Goal: Register for event/course

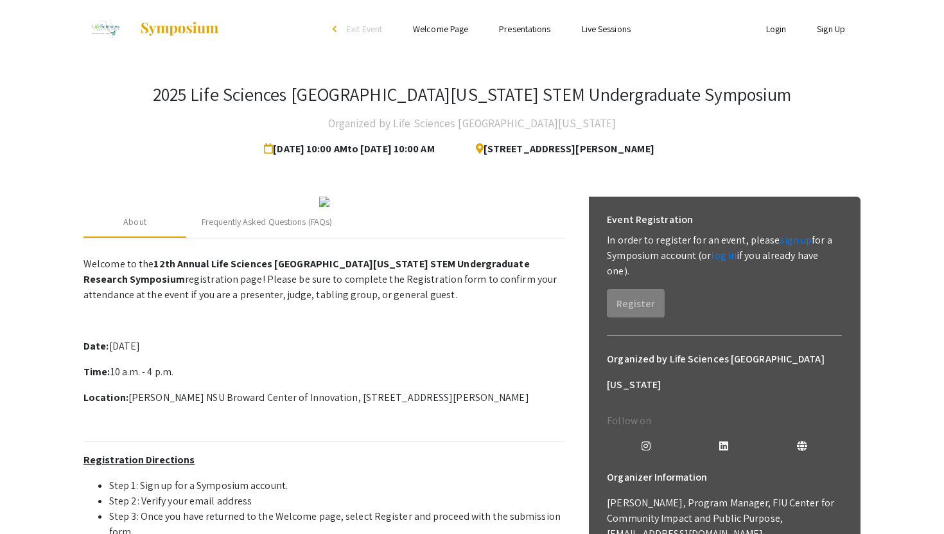
drag, startPoint x: 296, startPoint y: 152, endPoint x: 431, endPoint y: 157, distance: 135.0
click at [431, 157] on span "Oct 25, 2025 10:00 AM to Nov 8, 2025 10:00 AM" at bounding box center [351, 149] width 175 height 26
click at [339, 27] on div "arrow_back_ios" at bounding box center [337, 29] width 8 height 8
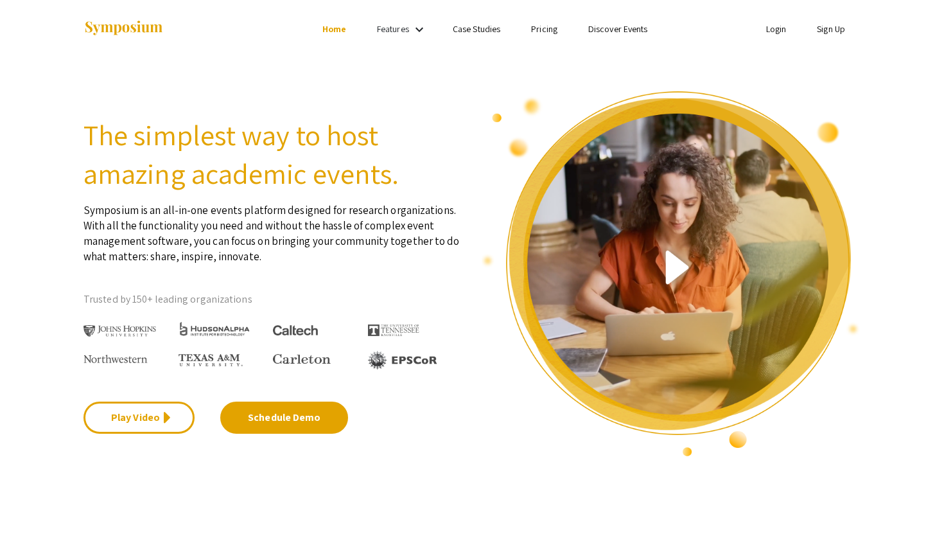
click at [399, 31] on link "Features" at bounding box center [393, 29] width 32 height 12
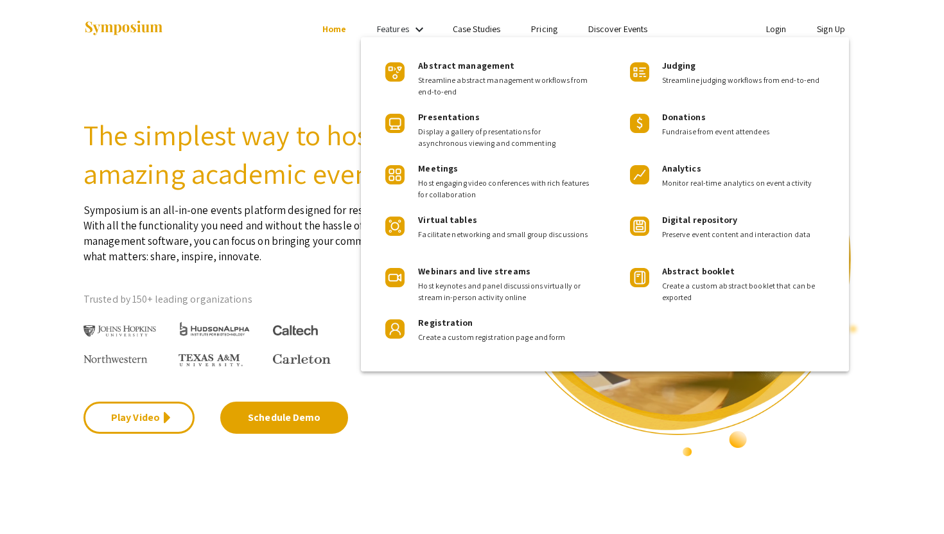
click at [496, 30] on div at bounding box center [472, 267] width 944 height 534
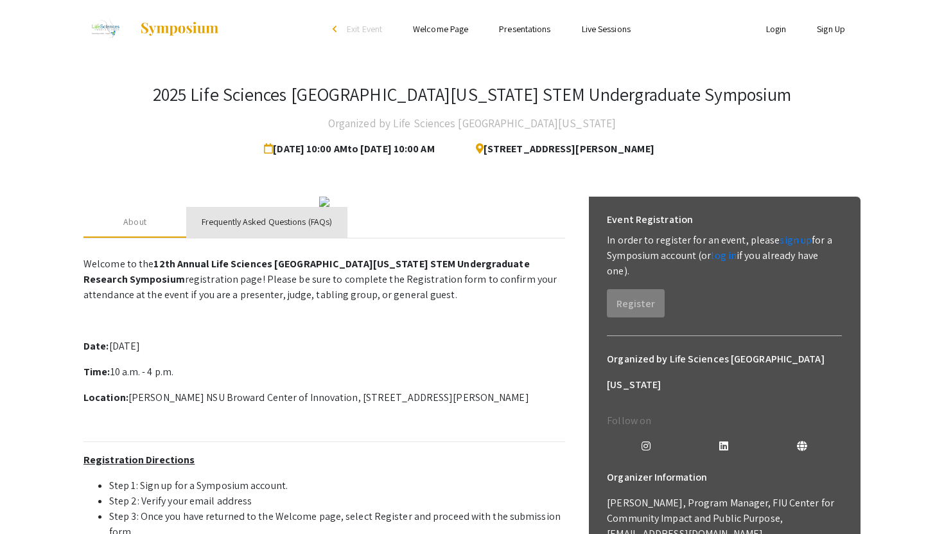
click at [280, 229] on div "Frequently Asked Questions (FAQs)" at bounding box center [267, 221] width 130 height 13
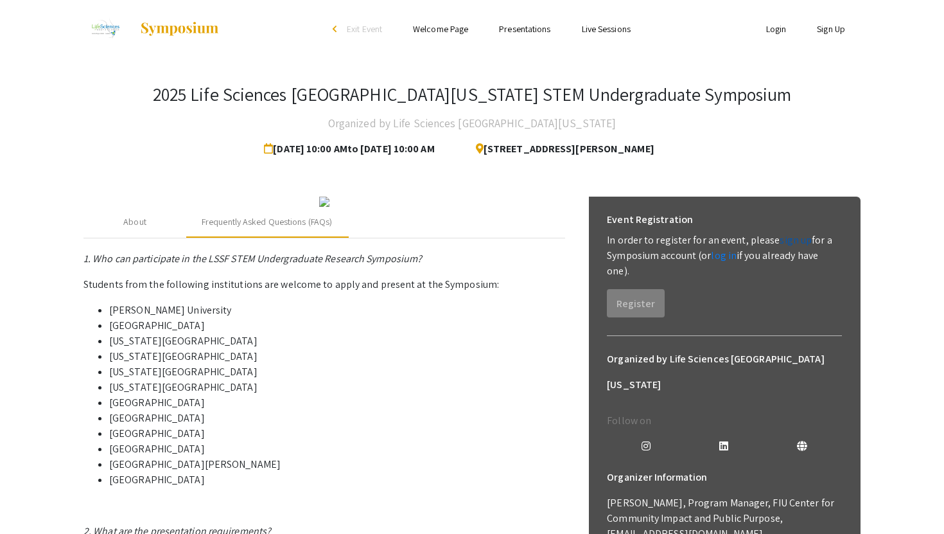
click at [780, 245] on link "sign up" at bounding box center [796, 239] width 32 height 13
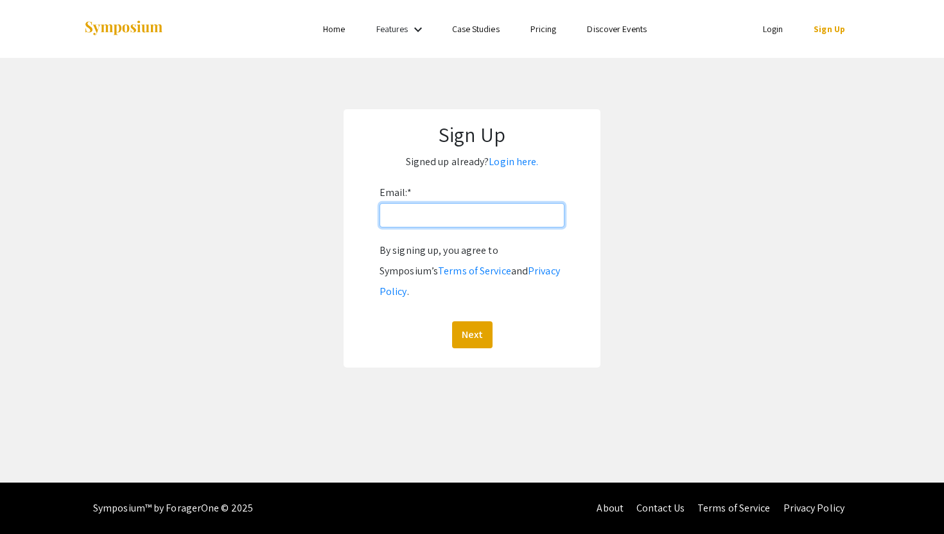
click at [479, 225] on input "Email: *" at bounding box center [472, 215] width 185 height 24
type input "brubi032@fiu.edu"
click at [494, 321] on div "Next" at bounding box center [472, 334] width 185 height 27
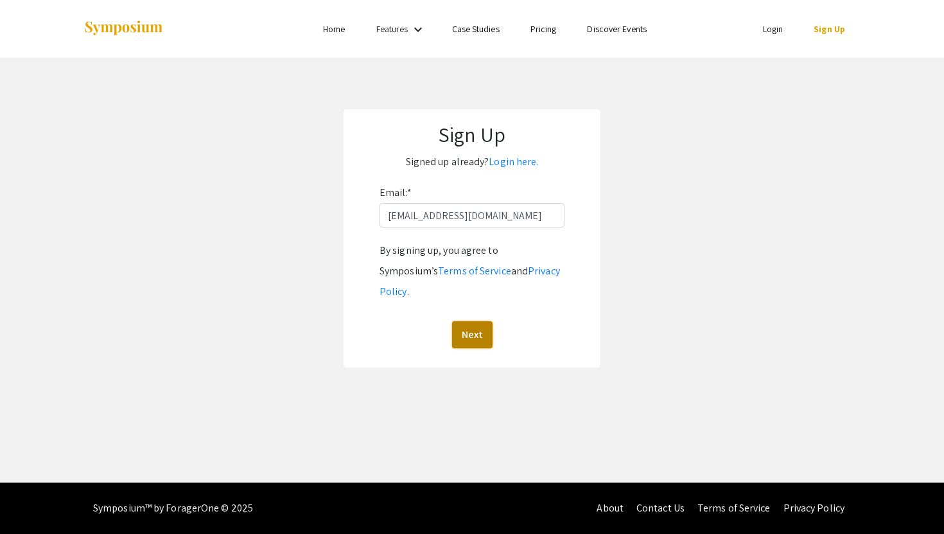
click at [475, 321] on button "Next" at bounding box center [472, 334] width 40 height 27
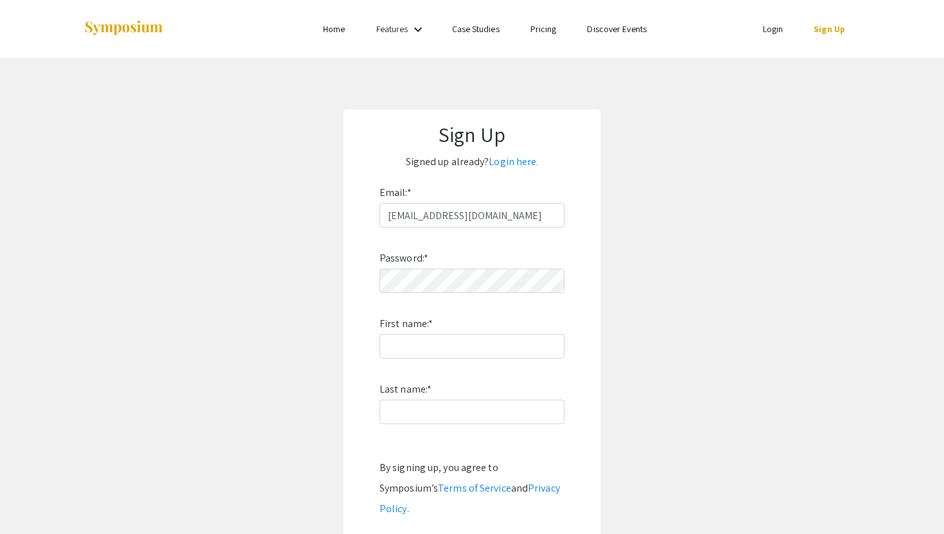
click at [446, 295] on div "Password: * First name: * Last name: * By signing up, you agree to Symposium’s …" at bounding box center [472, 396] width 185 height 338
click at [434, 353] on input "First name: *" at bounding box center [472, 346] width 185 height 24
type input "Brandon"
click at [414, 415] on input "Last name: *" at bounding box center [472, 412] width 185 height 24
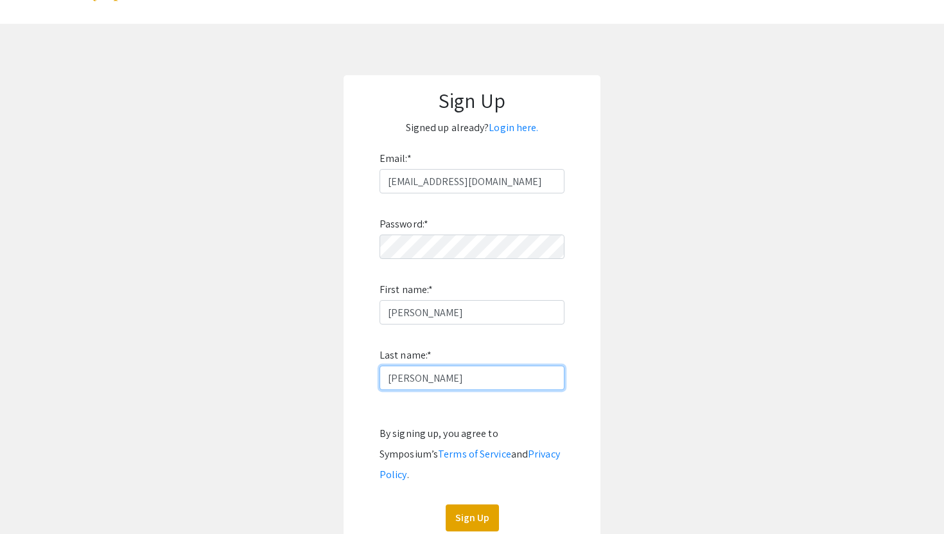
scroll to position [66, 0]
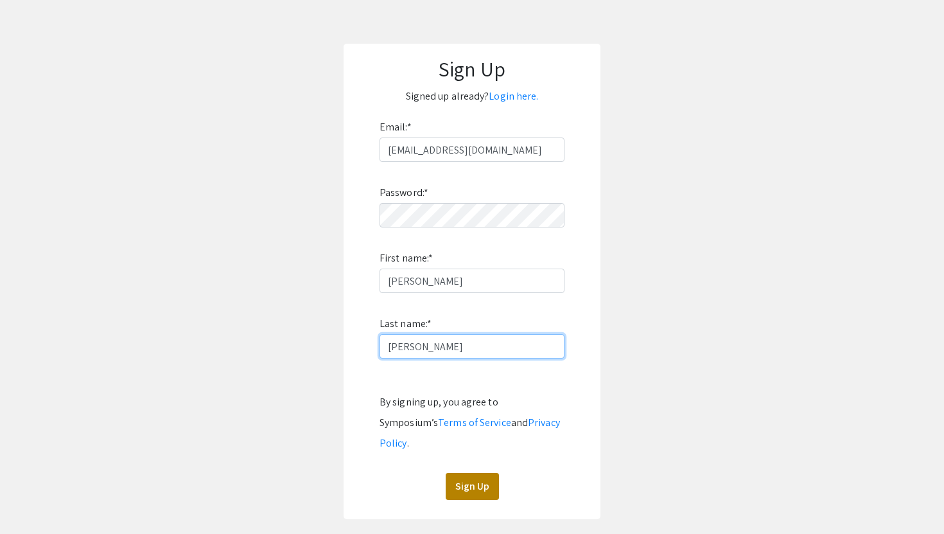
type input "Rubio"
click at [457, 473] on button "Sign Up" at bounding box center [472, 486] width 53 height 27
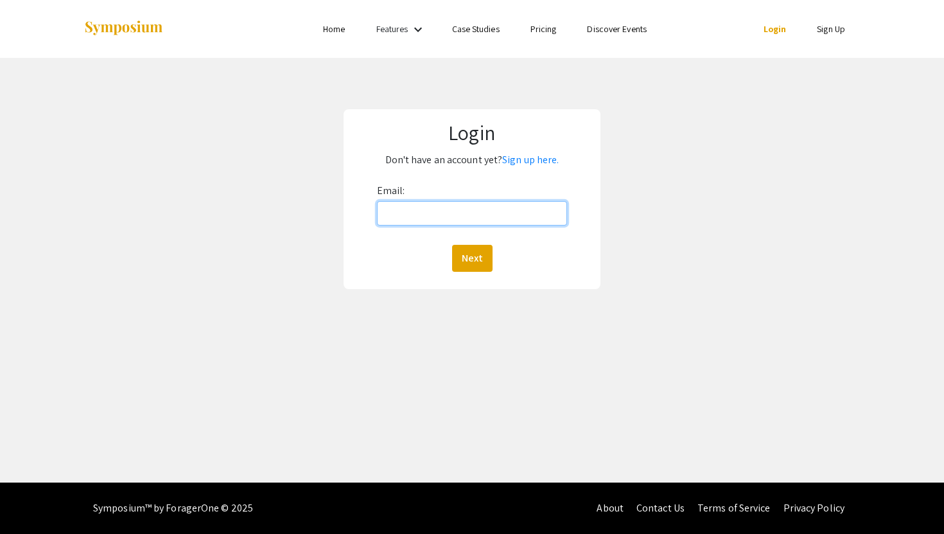
click at [453, 207] on input "Email:" at bounding box center [472, 213] width 191 height 24
type input "[EMAIL_ADDRESS][DOMAIN_NAME]"
click at [399, 233] on div "Email: [EMAIL_ADDRESS][DOMAIN_NAME] Next" at bounding box center [472, 226] width 191 height 91
click at [475, 254] on button "Next" at bounding box center [472, 258] width 40 height 27
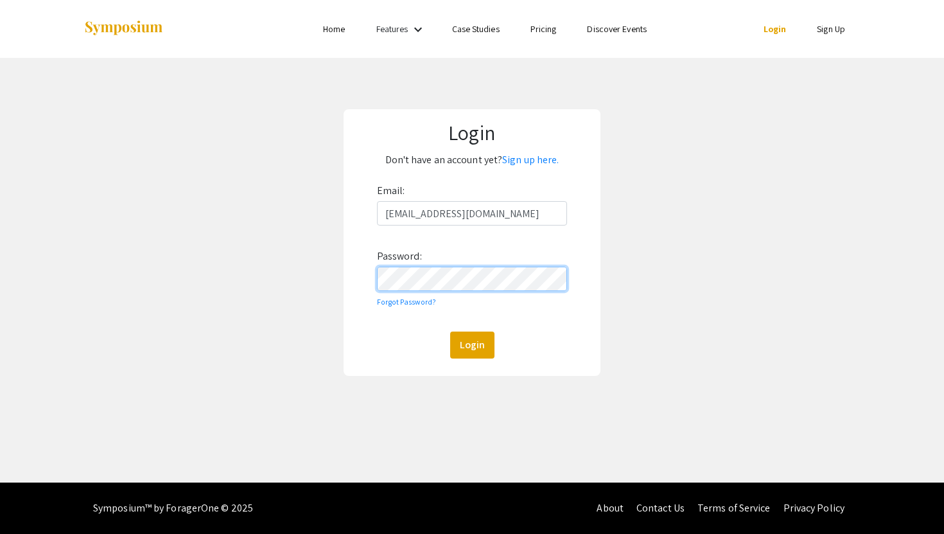
click at [450, 331] on button "Login" at bounding box center [472, 344] width 44 height 27
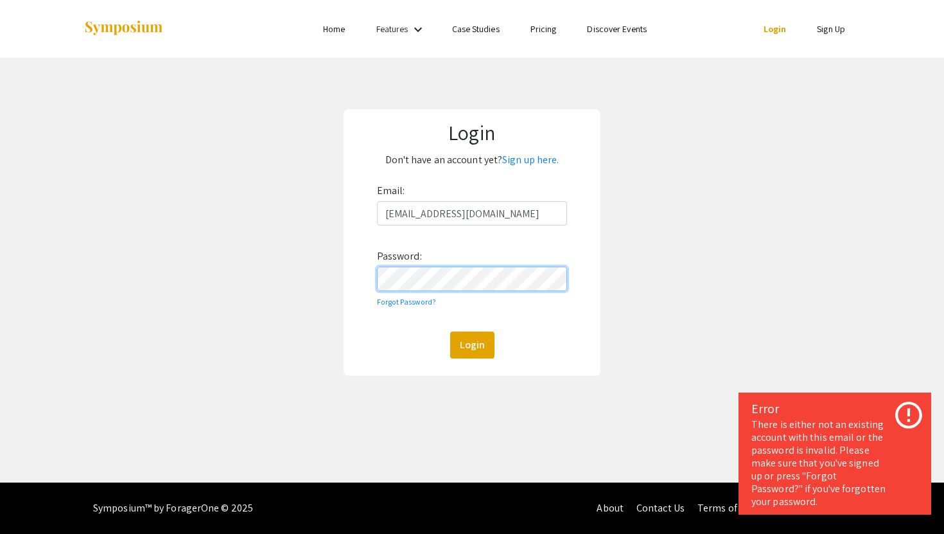
click at [306, 277] on div "Login Don't have an account yet? Sign up here. Email: brubi032@fiu.edu Password…" at bounding box center [472, 242] width 964 height 369
click at [450, 331] on button "Login" at bounding box center [472, 344] width 44 height 27
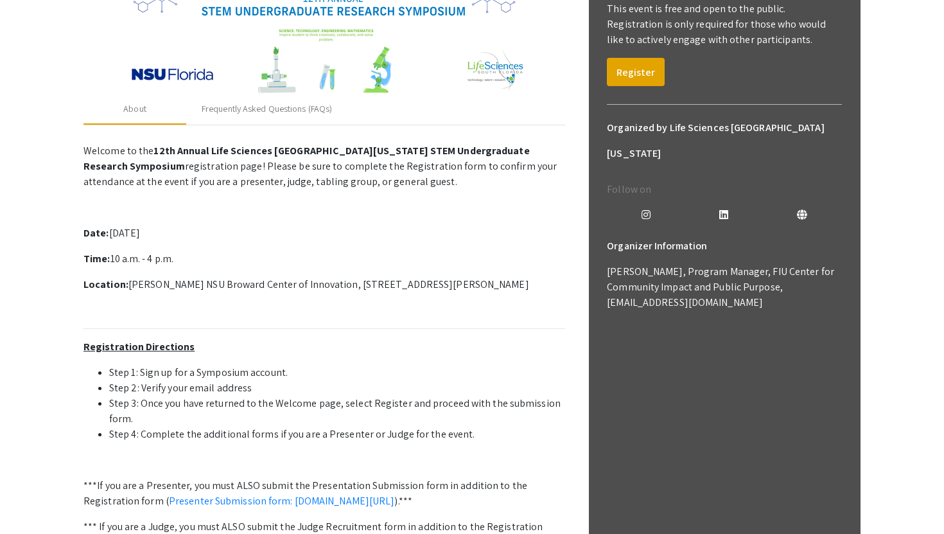
scroll to position [70, 0]
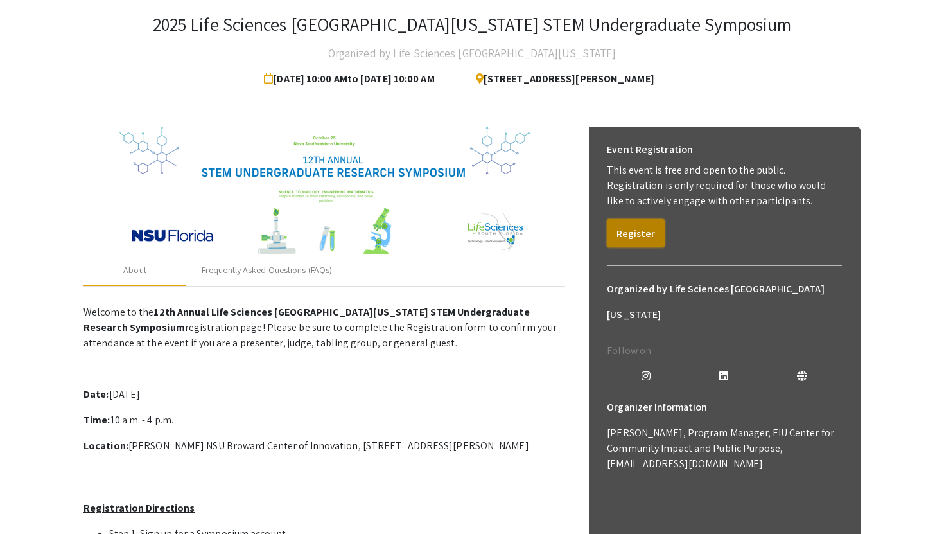
click at [637, 238] on button "Register" at bounding box center [636, 233] width 58 height 28
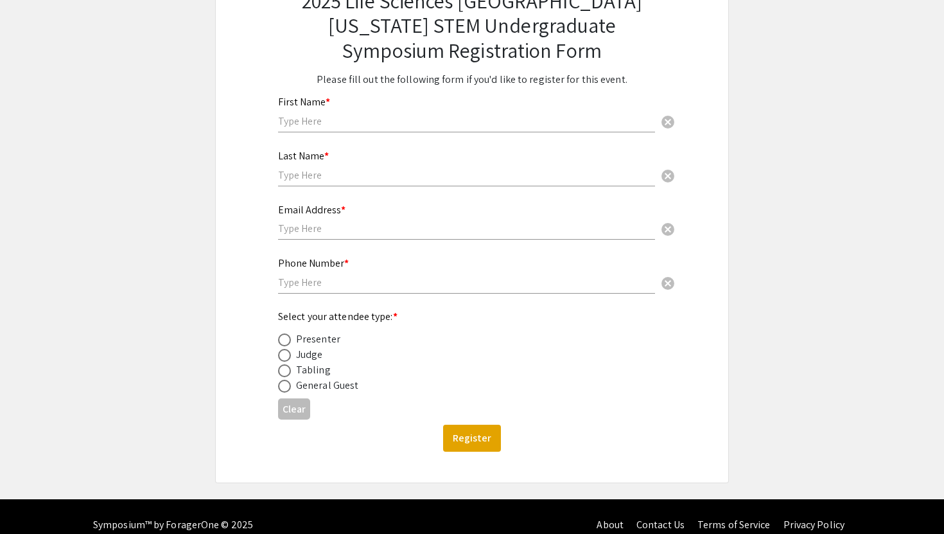
scroll to position [123, 0]
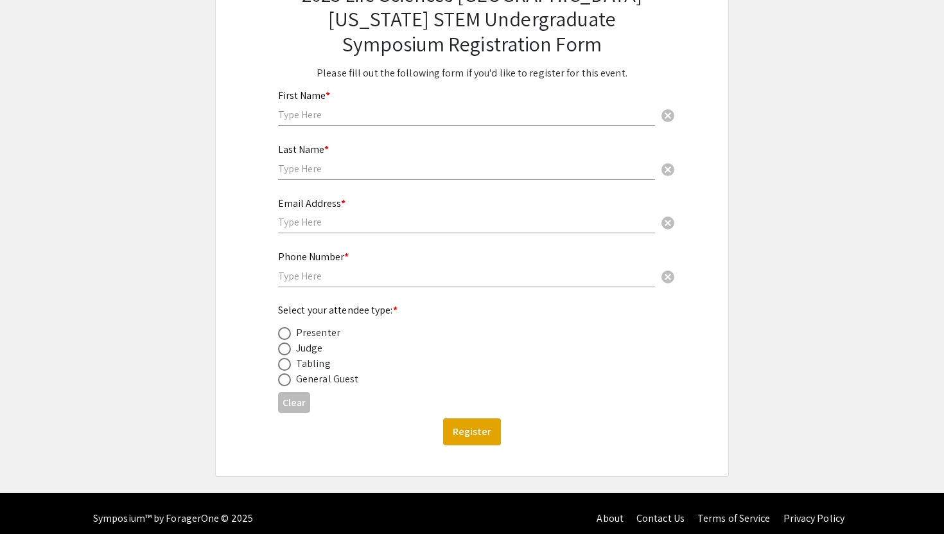
click at [316, 124] on div "First Name * cancel" at bounding box center [466, 101] width 377 height 49
type input "Brandon"
click at [299, 165] on input "text" at bounding box center [466, 168] width 377 height 13
type input "Rubio"
click at [292, 219] on input "text" at bounding box center [466, 221] width 377 height 13
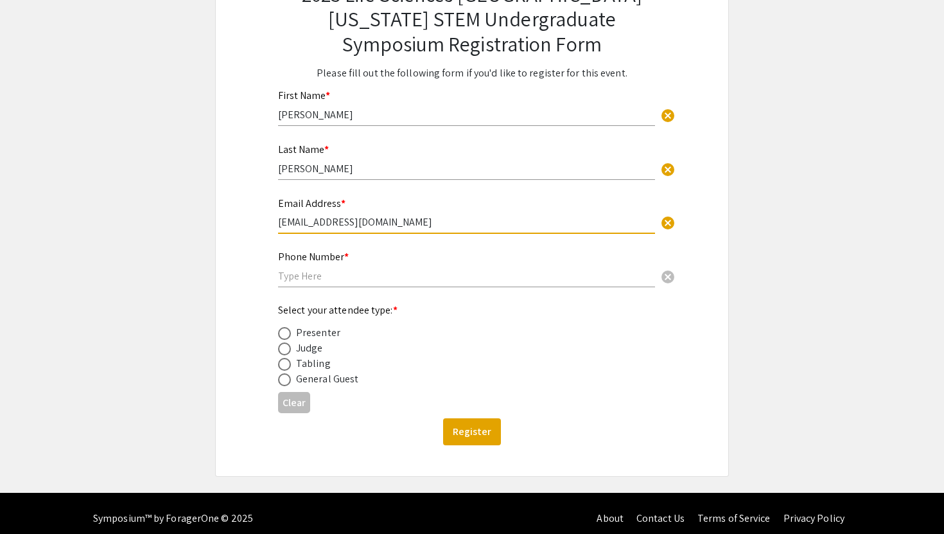
type input "brubi032@fiu.edu"
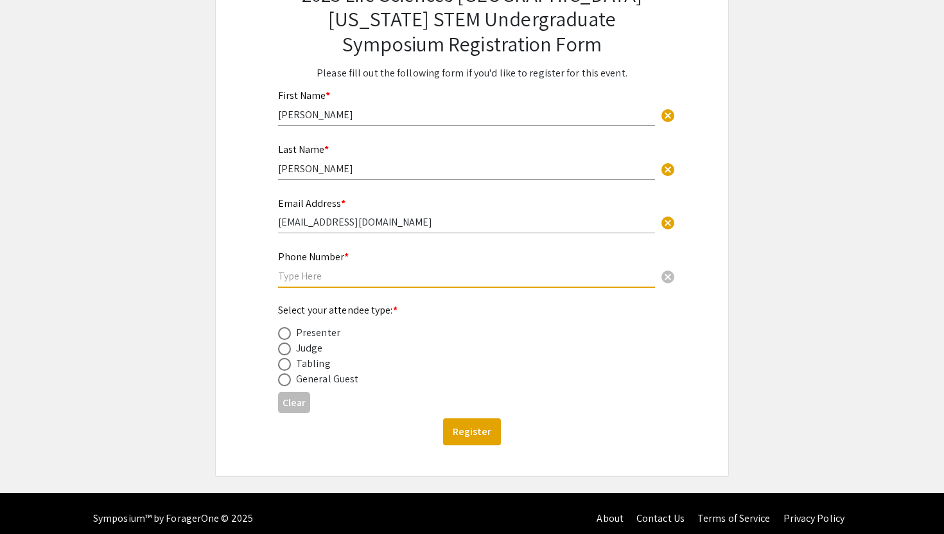
click at [283, 280] on input "text" at bounding box center [466, 275] width 377 height 13
type input "7869308172"
click at [293, 335] on label at bounding box center [287, 333] width 18 height 13
click at [291, 335] on input "radio" at bounding box center [284, 333] width 13 height 13
radio input "true"
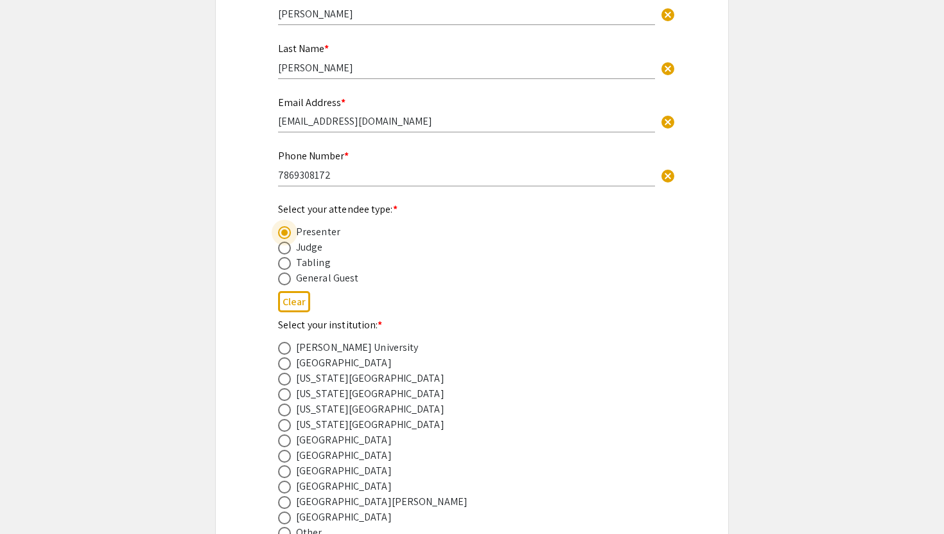
scroll to position [229, 0]
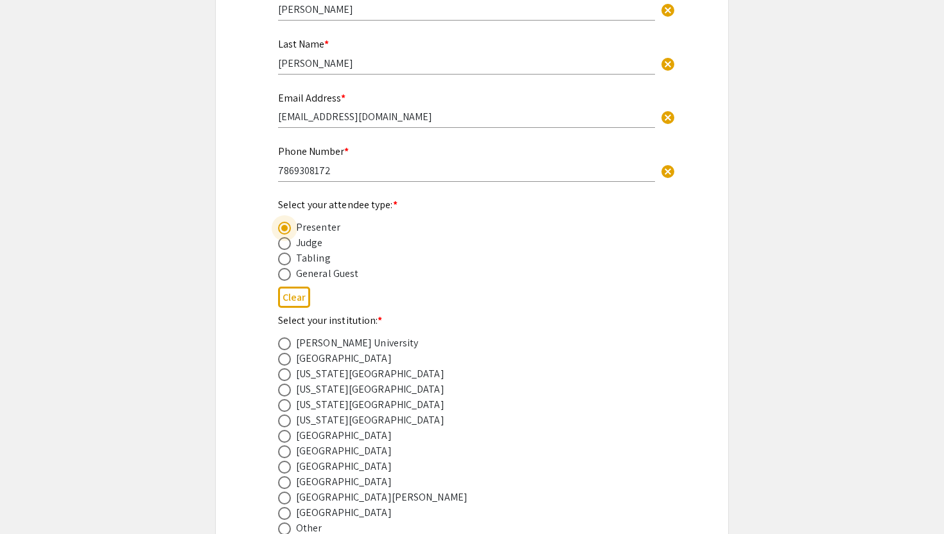
click at [282, 412] on span at bounding box center [284, 405] width 13 height 13
click at [282, 412] on input "radio" at bounding box center [284, 405] width 13 height 13
radio input "true"
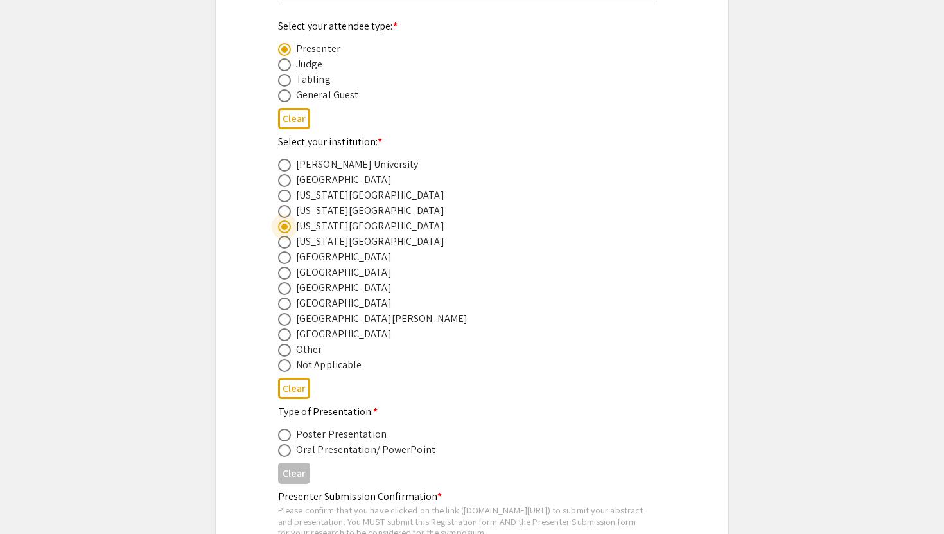
scroll to position [408, 0]
click at [274, 439] on div "2025 Life Sciences South Florida STEM Undergraduate Symposium Registration Form…" at bounding box center [472, 181] width 450 height 1029
click at [280, 439] on span at bounding box center [284, 434] width 13 height 13
click at [280, 439] on input "radio" at bounding box center [284, 434] width 13 height 13
radio input "true"
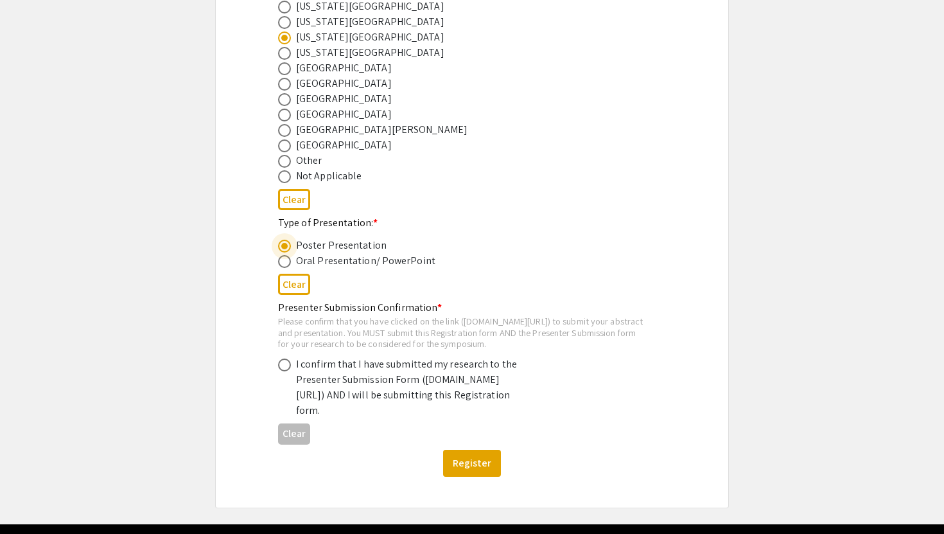
scroll to position [604, 0]
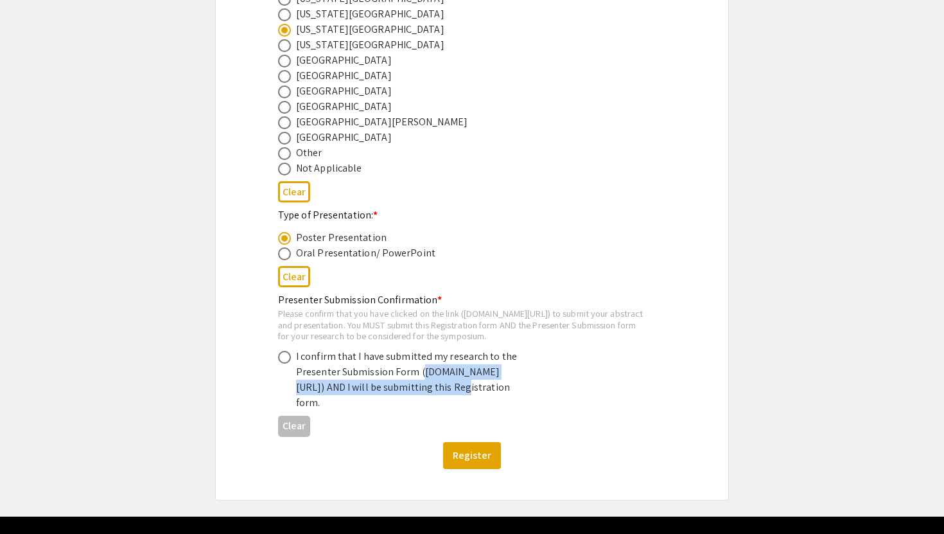
drag, startPoint x: 301, startPoint y: 401, endPoint x: 339, endPoint y: 419, distance: 42.0
click at [339, 410] on div "I confirm that I have submitted my research to the Presenter Submission Form (s…" at bounding box center [408, 380] width 225 height 62
copy div "symposium.foragerone.com/lssfsymposium2025/submission"
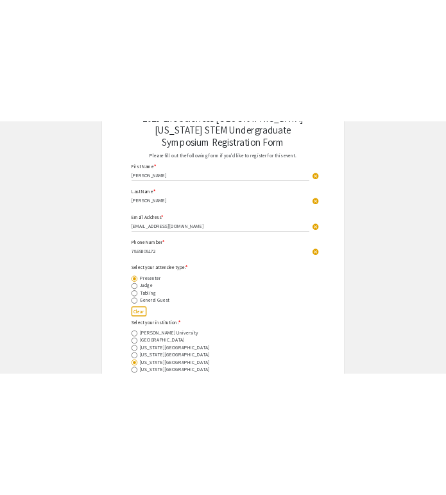
scroll to position [0, 0]
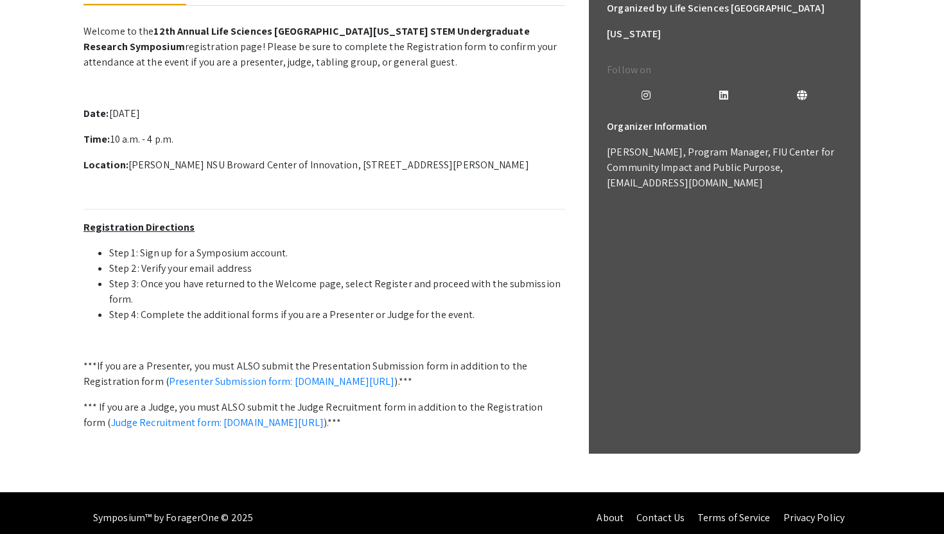
scroll to position [359, 0]
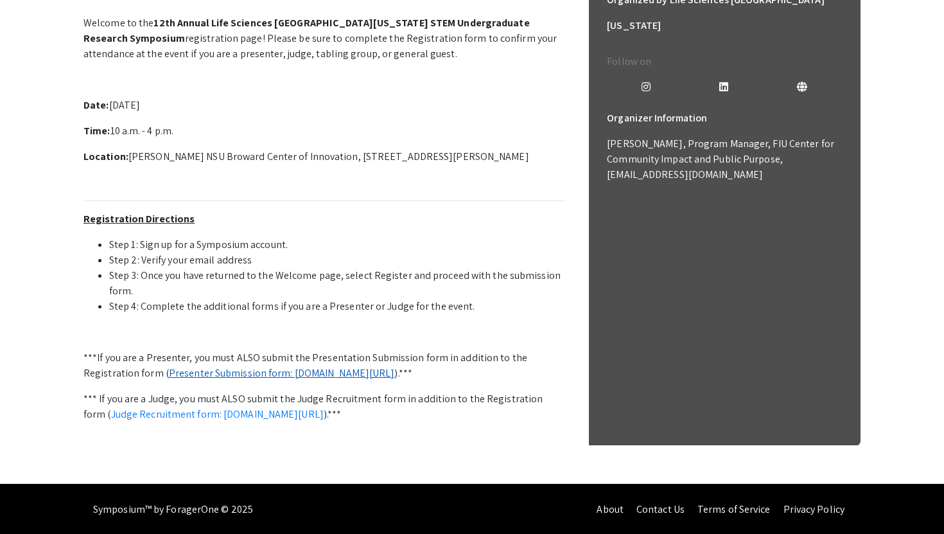
click at [305, 375] on link "Presenter Submission form: [DOMAIN_NAME][URL]" at bounding box center [282, 372] width 226 height 13
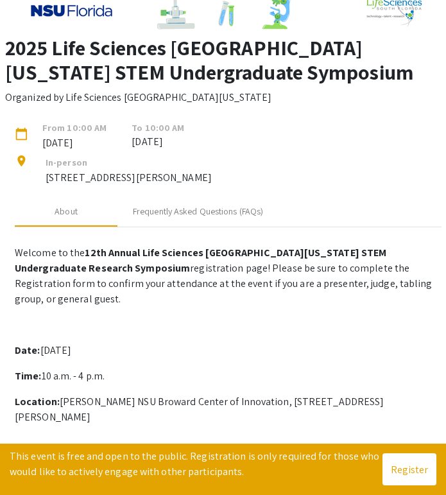
scroll to position [152, 0]
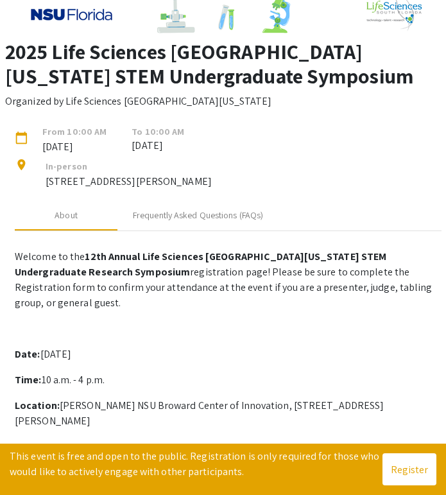
drag, startPoint x: 125, startPoint y: 147, endPoint x: 239, endPoint y: 150, distance: 114.4
click at [240, 150] on div "calendar_today From 10:00 AM Oct 25, 2025 To 10:00 AM Nov 8, 2025" at bounding box center [218, 136] width 427 height 35
click at [239, 150] on div "calendar_today From 10:00 AM Oct 25, 2025 To 10:00 AM Nov 8, 2025" at bounding box center [218, 136] width 427 height 35
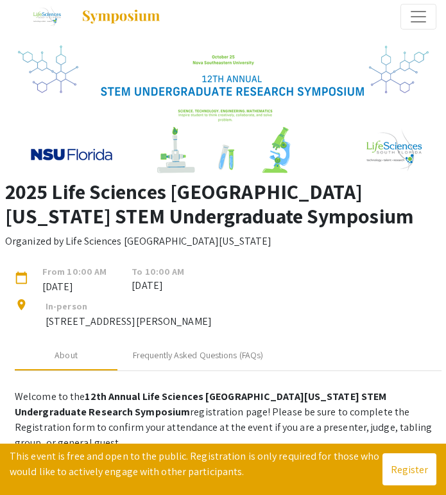
scroll to position [0, 0]
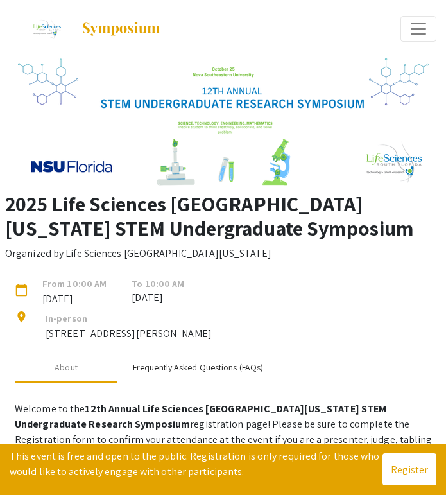
click at [195, 362] on div "Frequently Asked Questions (FAQs)" at bounding box center [198, 367] width 130 height 13
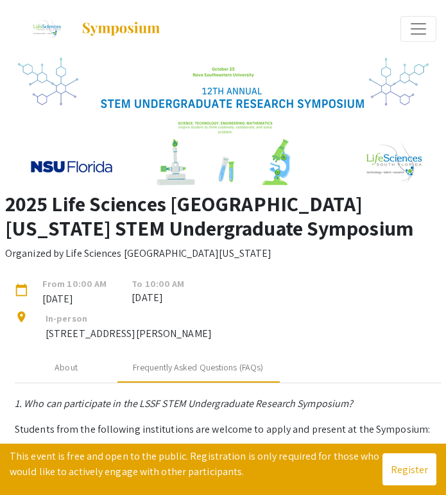
click at [72, 350] on div "In-person 3100 Ray Ferrero Jr Blvd 5th floor, Davie, FL 33314" at bounding box center [121, 331] width 182 height 41
click at [69, 366] on div "About" at bounding box center [66, 367] width 23 height 13
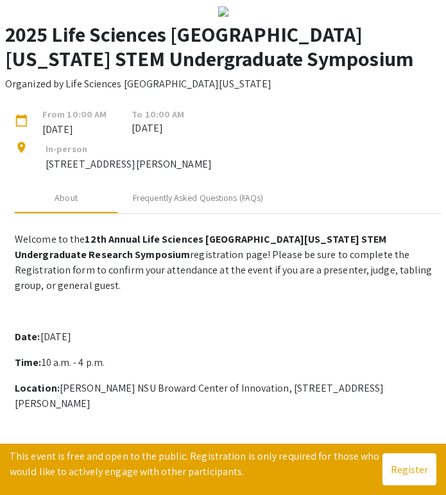
scroll to position [49, 0]
